Goal: Task Accomplishment & Management: Manage account settings

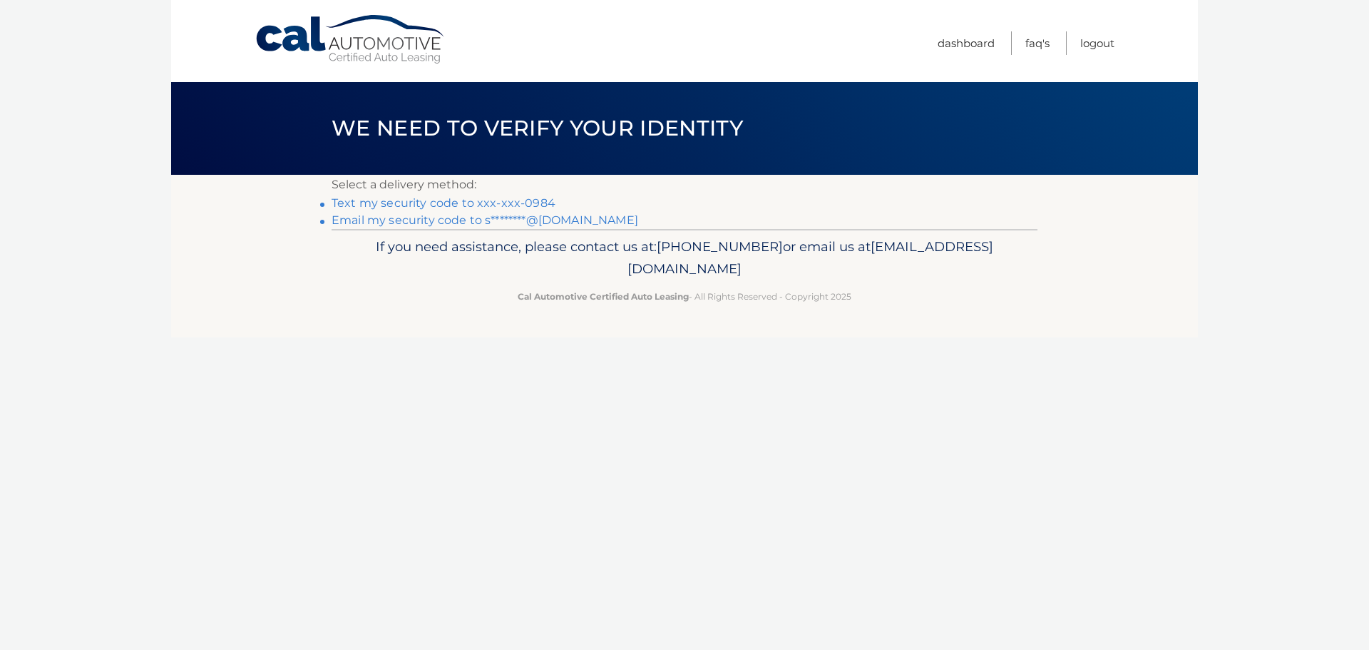
click at [481, 203] on link "Text my security code to xxx-xxx-0984" at bounding box center [444, 203] width 224 height 14
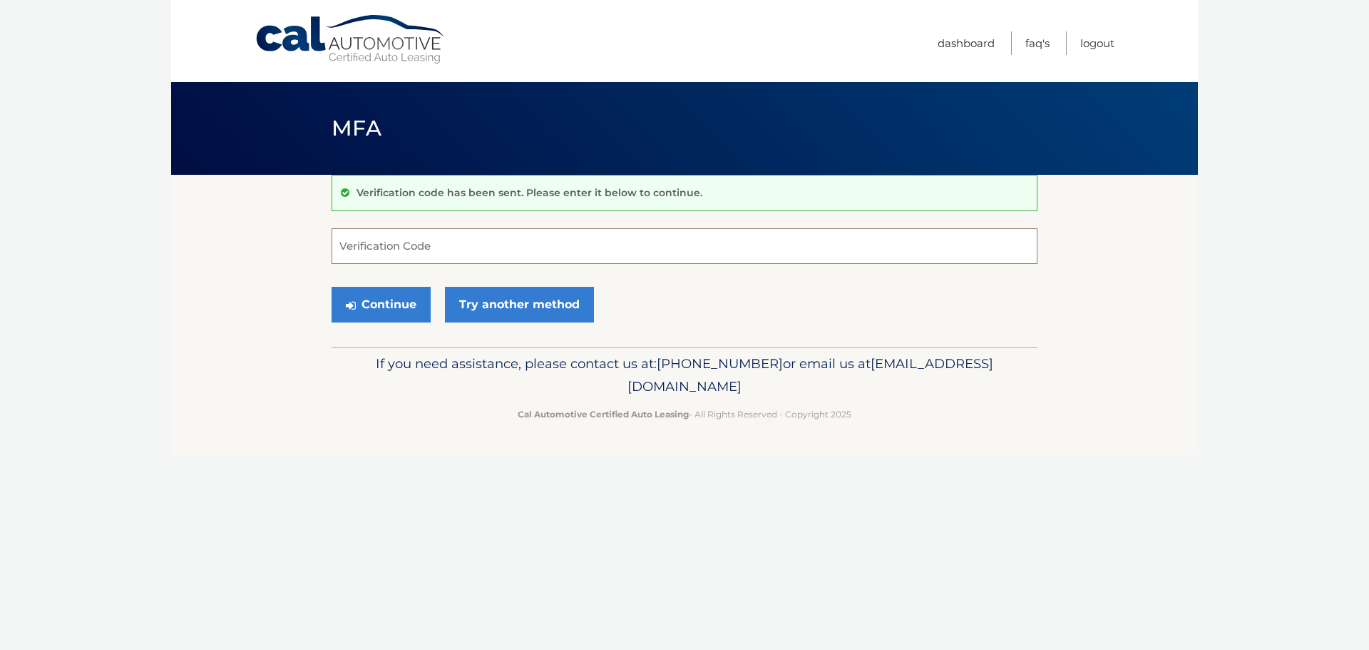
click at [403, 245] on input "Verification Code" at bounding box center [685, 246] width 706 height 36
type input "654207"
click at [370, 311] on button "Continue" at bounding box center [381, 305] width 99 height 36
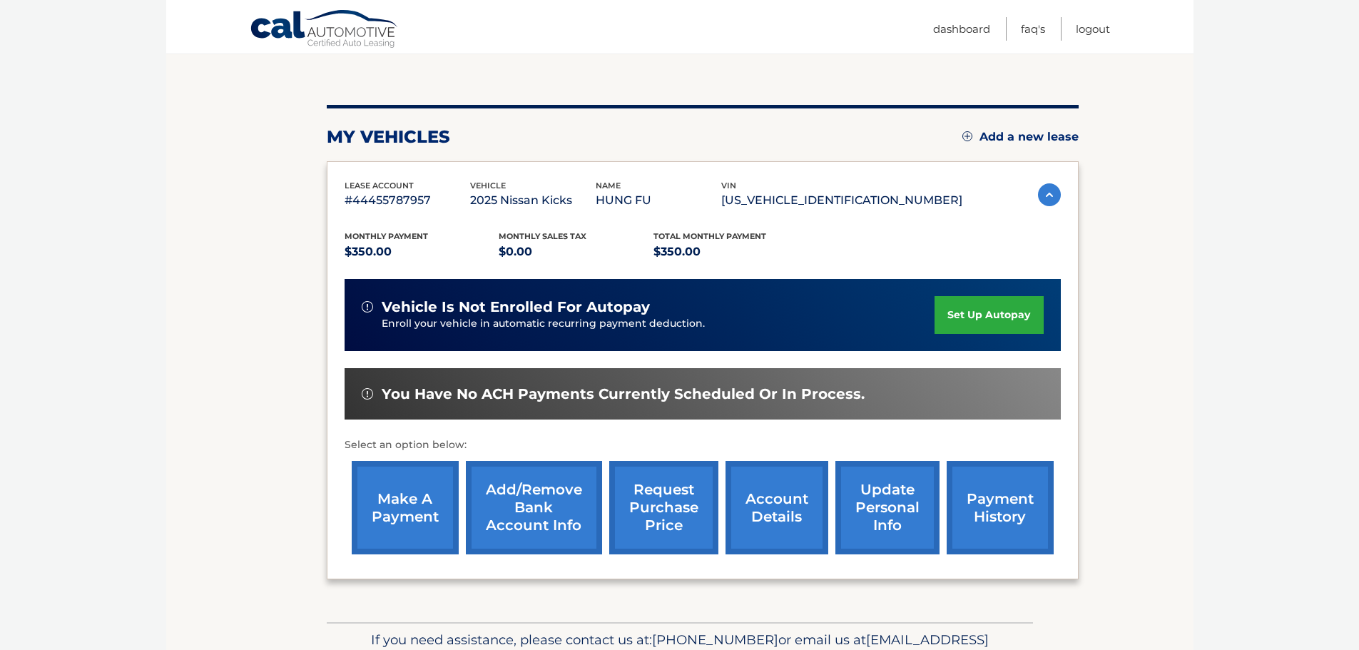
scroll to position [215, 0]
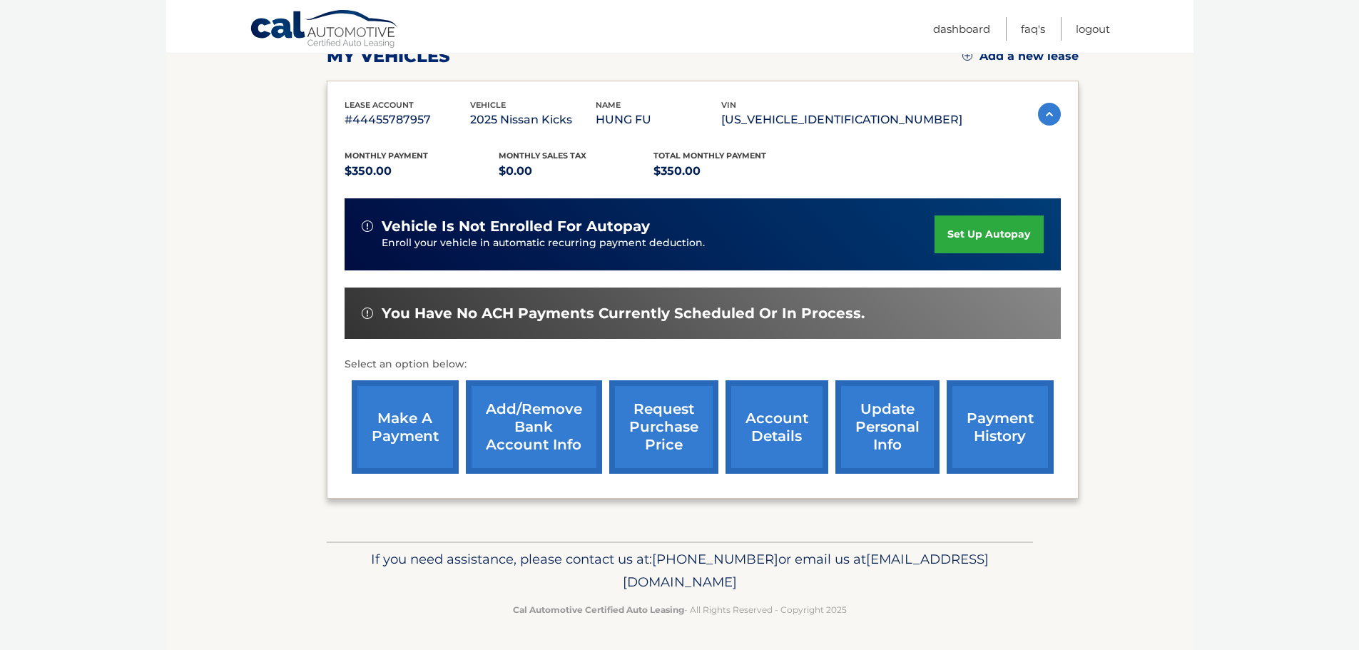
click at [412, 429] on link "make a payment" at bounding box center [405, 426] width 107 height 93
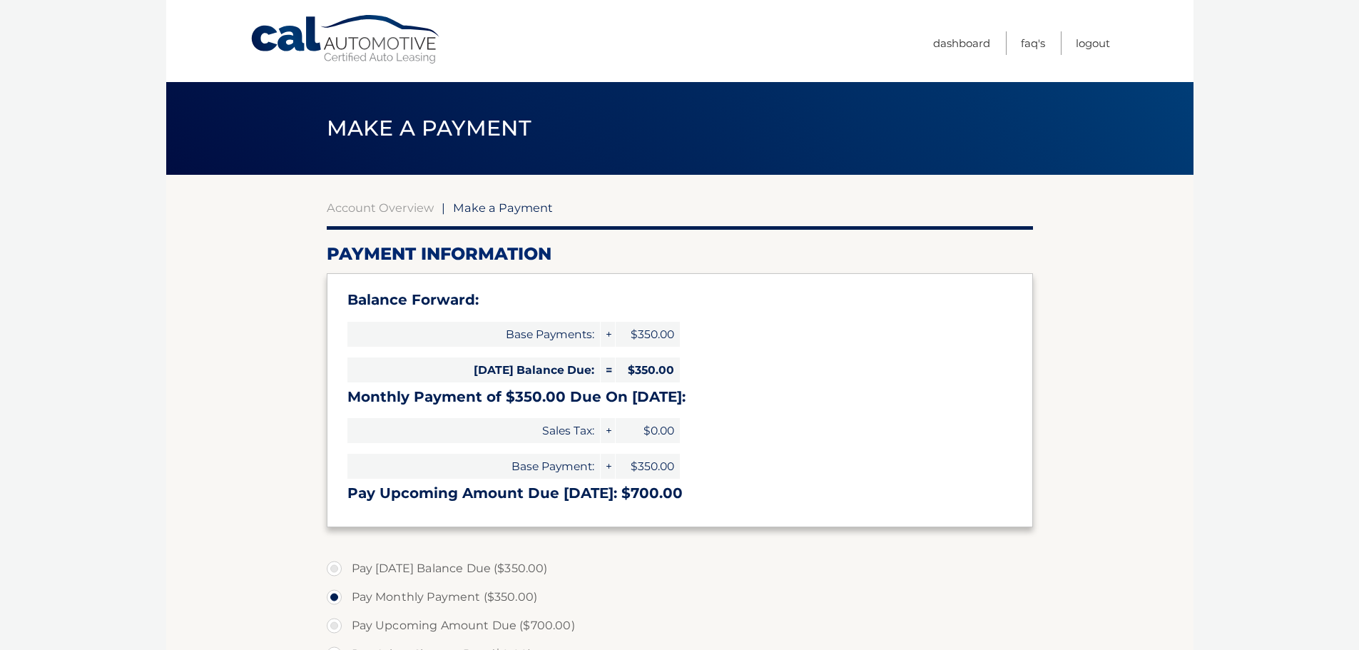
select select "ZmFmMTQxNDEtMjNiNS00NzY5LWI1Y2ItYzcwMzZjMWI4MDZh"
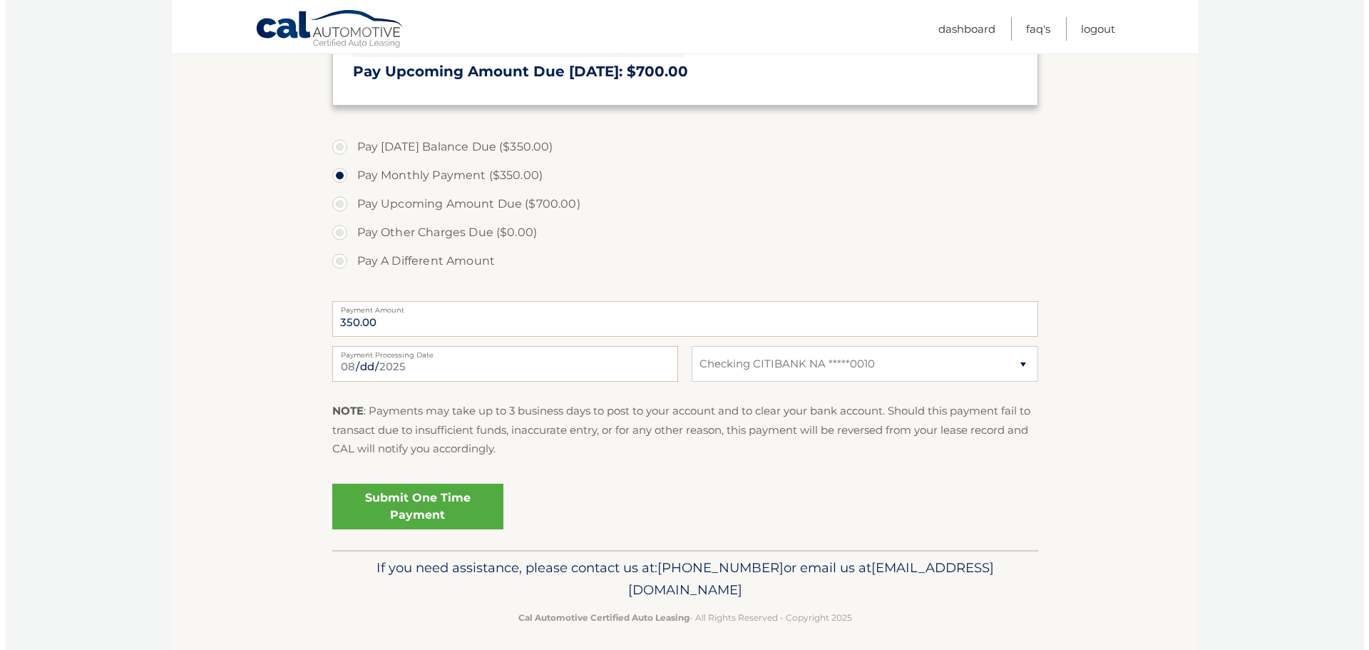
scroll to position [428, 0]
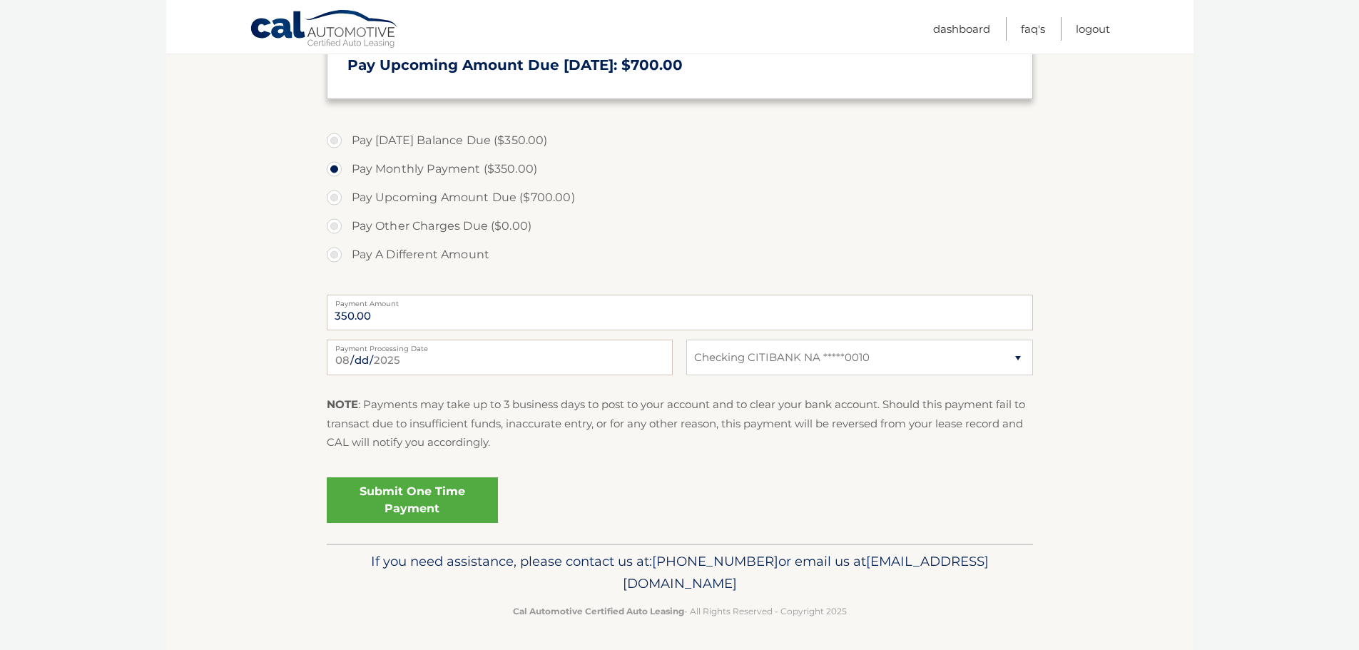
click at [410, 503] on link "Submit One Time Payment" at bounding box center [412, 500] width 171 height 46
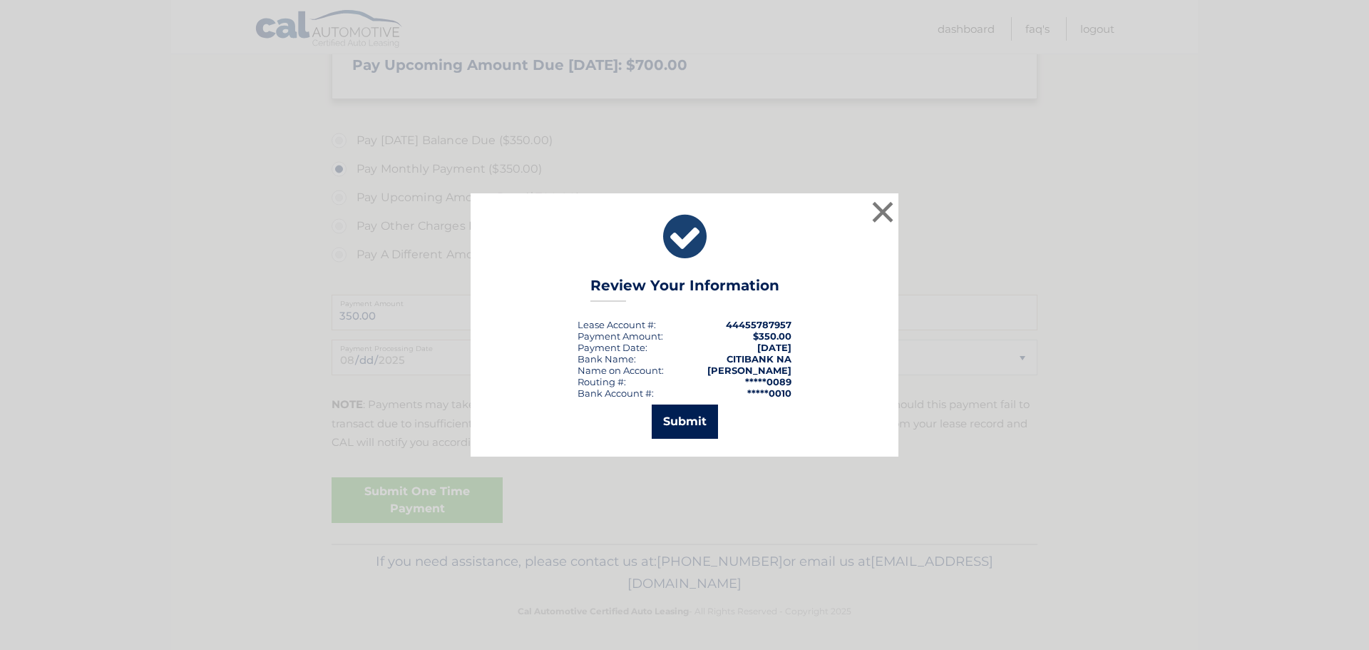
click at [679, 423] on button "Submit" at bounding box center [685, 421] width 66 height 34
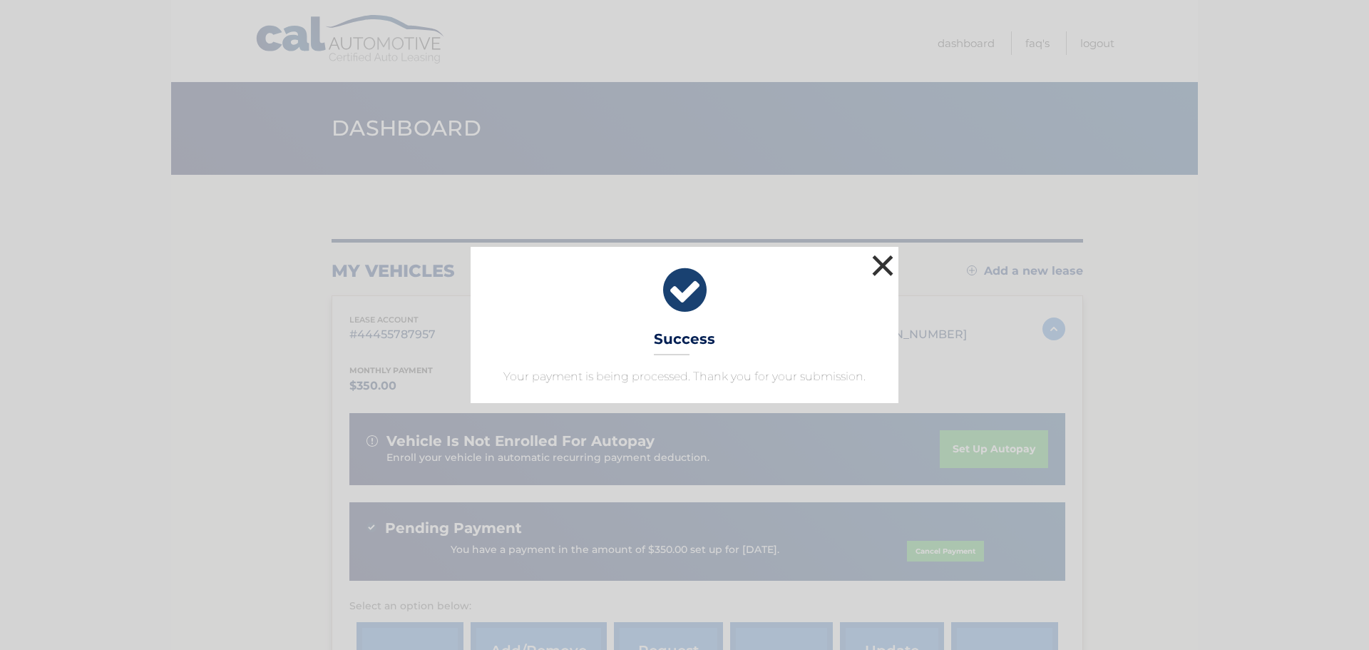
click at [884, 270] on button "×" at bounding box center [883, 265] width 29 height 29
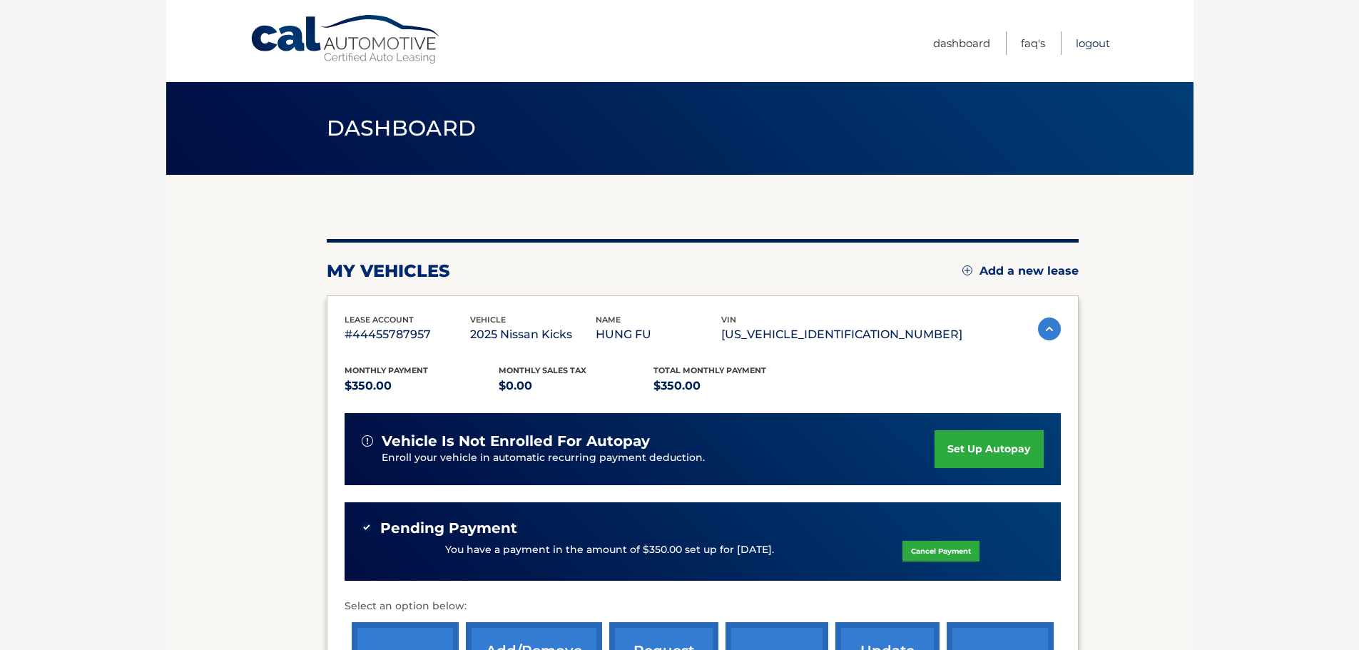
click at [1092, 41] on link "Logout" at bounding box center [1092, 43] width 34 height 24
